Goal: Check status: Check status

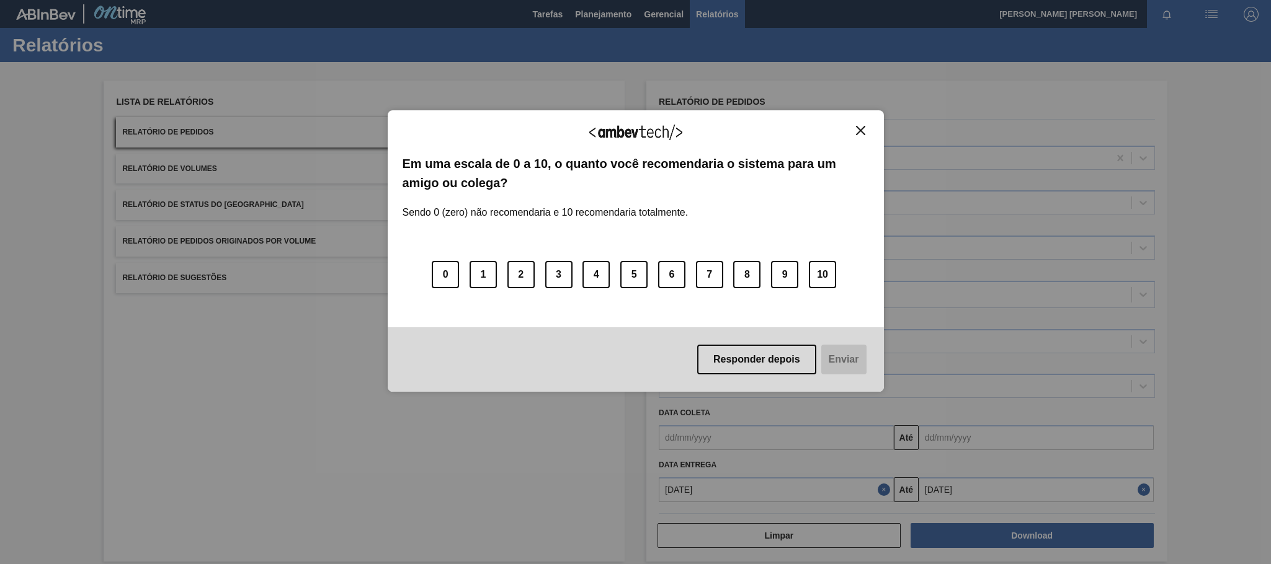
click at [862, 125] on button "Close" at bounding box center [860, 130] width 17 height 11
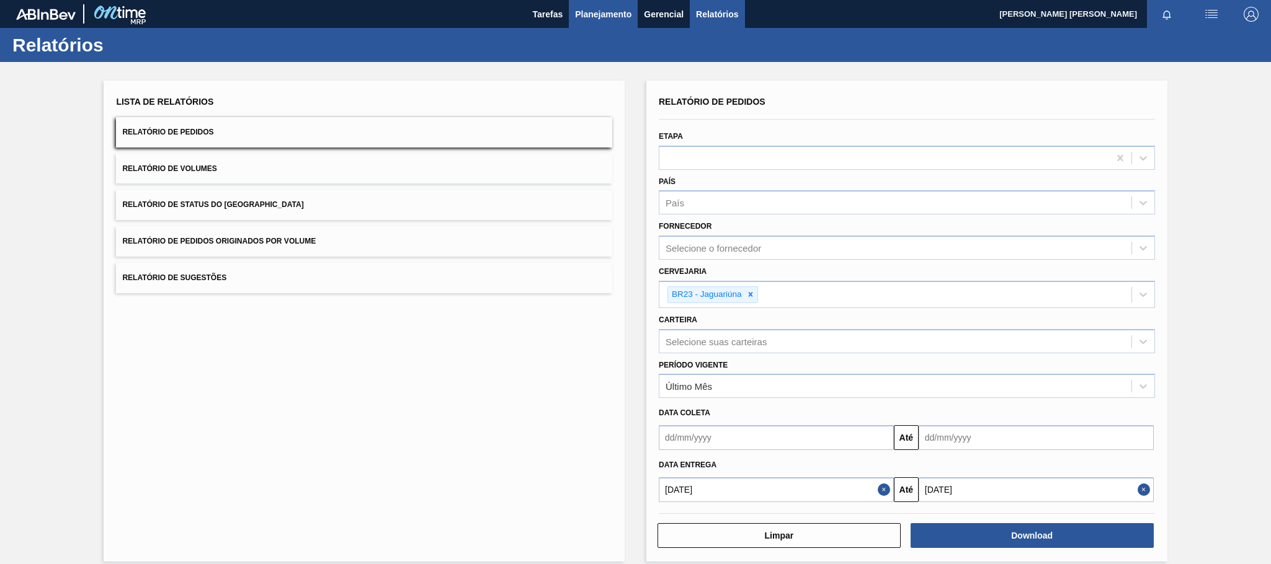
click at [610, 19] on span "Planejamento" at bounding box center [603, 14] width 56 height 15
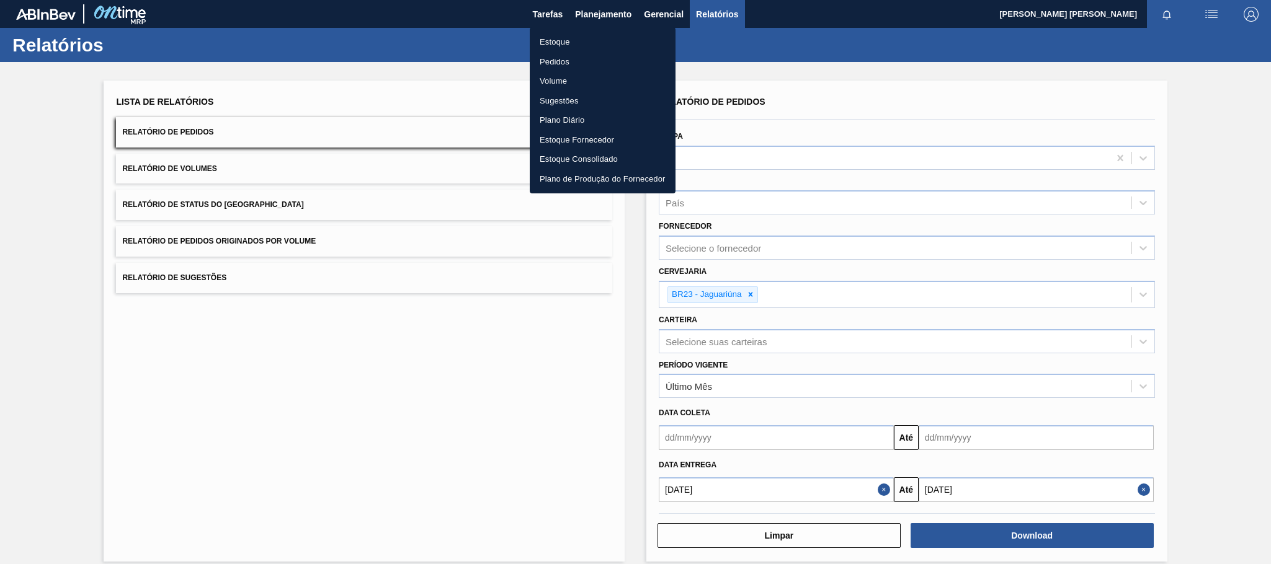
click at [562, 41] on li "Estoque" at bounding box center [603, 42] width 146 height 20
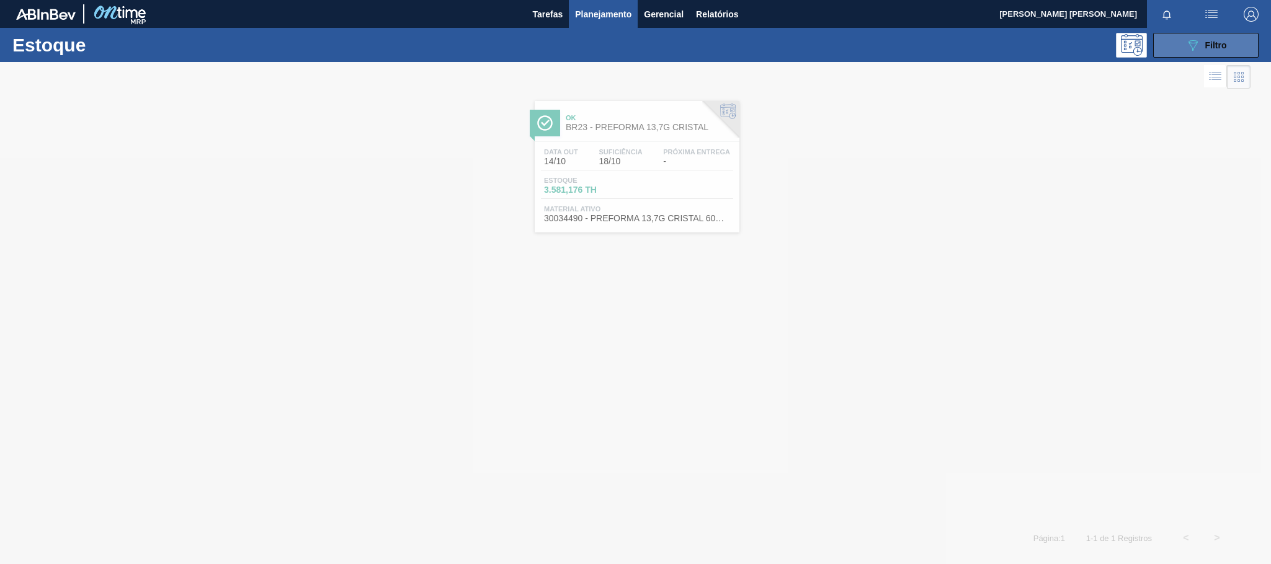
click at [1206, 48] on span "Filtro" at bounding box center [1216, 45] width 22 height 10
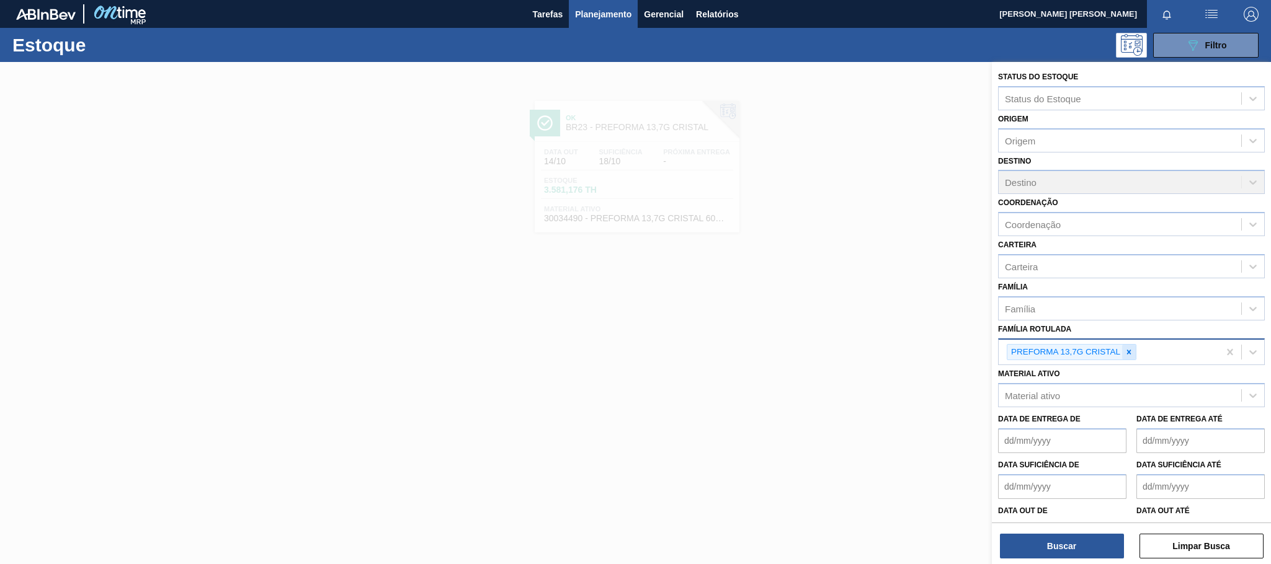
click at [1134, 345] on div at bounding box center [1129, 353] width 14 height 16
click at [1078, 391] on div "Material ativo" at bounding box center [1120, 393] width 243 height 18
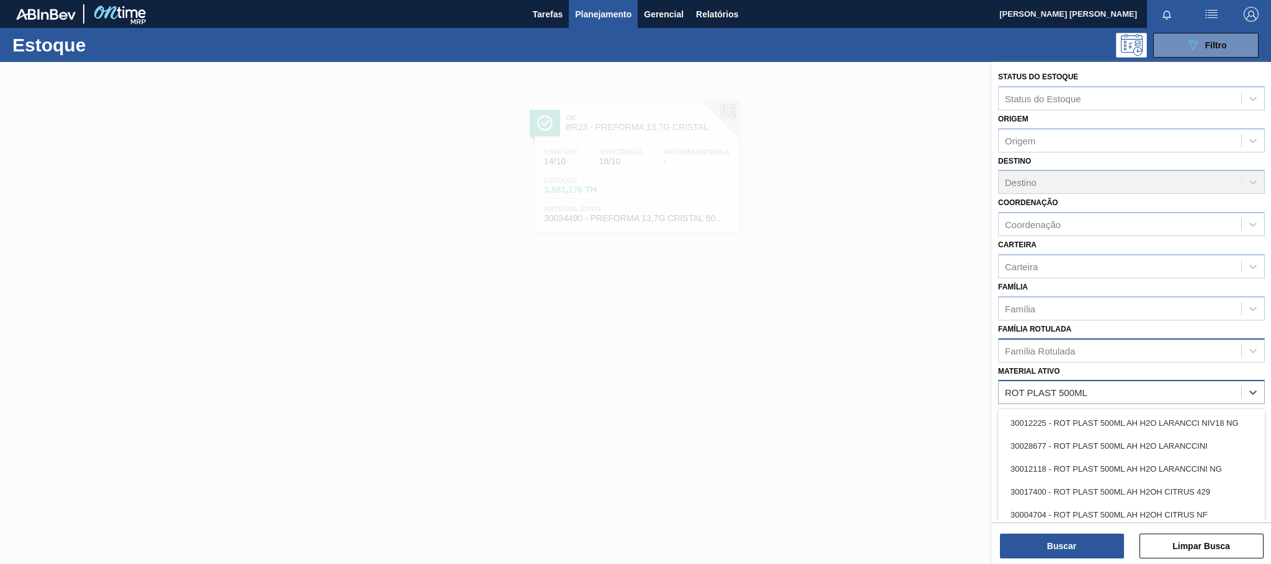
type ativo "ROT PLAST 500ML"
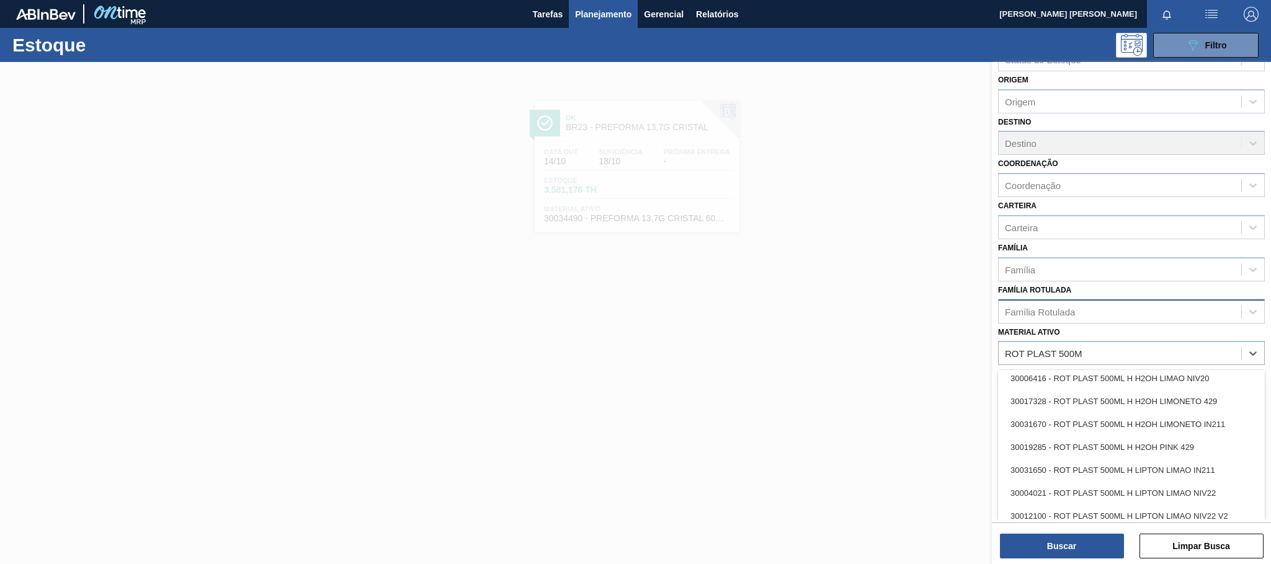
scroll to position [693, 0]
type ativo "ROT PLAST 500M"
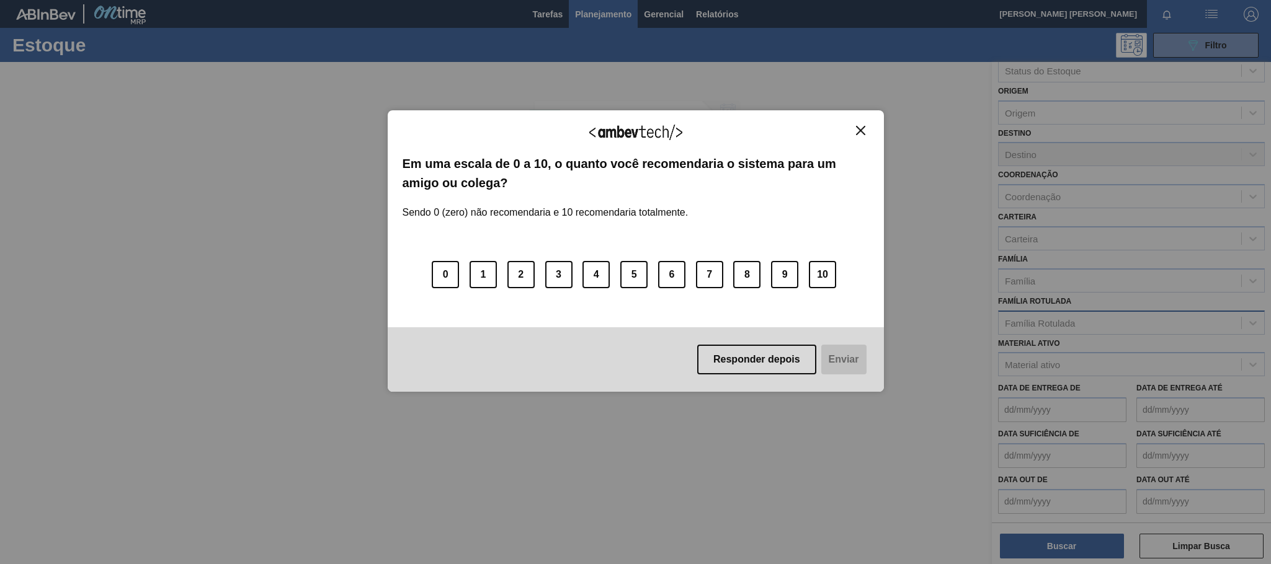
scroll to position [27, 0]
